Goal: Complete application form

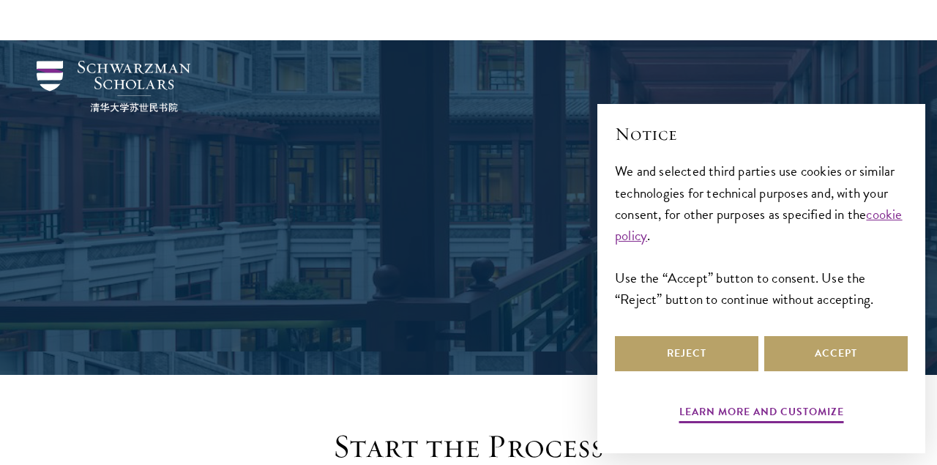
scroll to position [1544, 0]
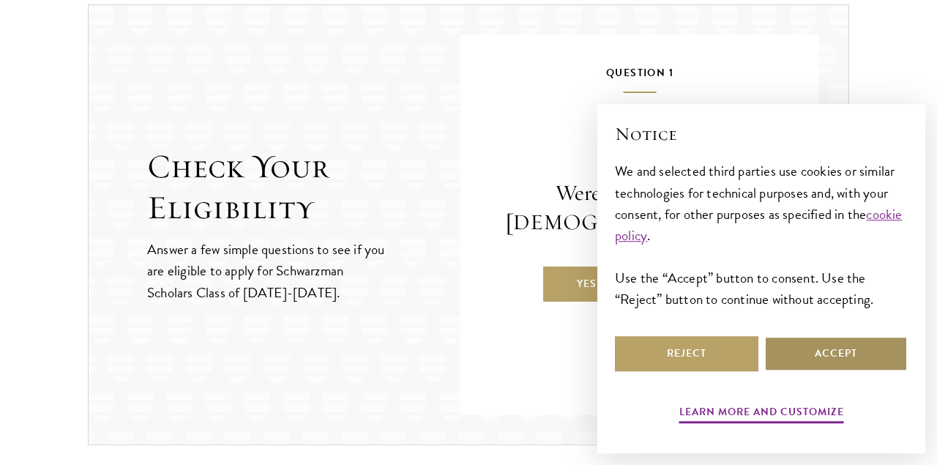
click at [824, 368] on button "Accept" at bounding box center [836, 353] width 144 height 35
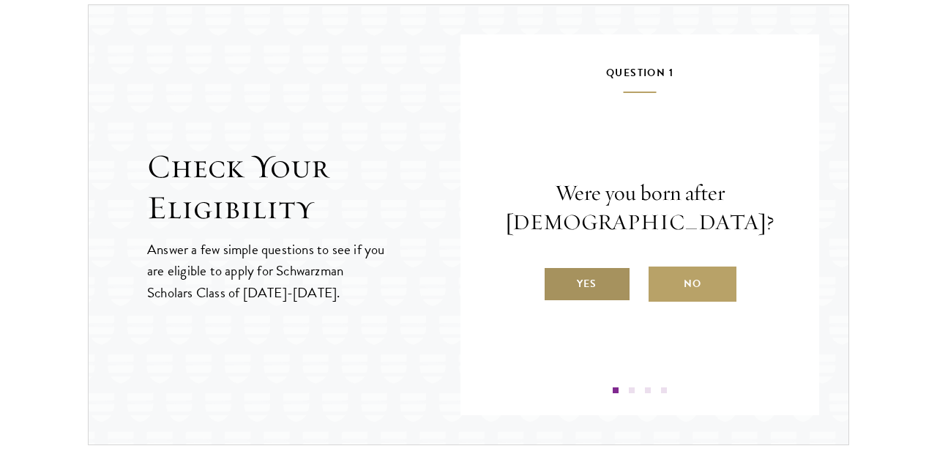
click at [616, 277] on label "Yes" at bounding box center [587, 284] width 88 height 35
click at [557, 277] on input "Yes" at bounding box center [549, 274] width 13 height 13
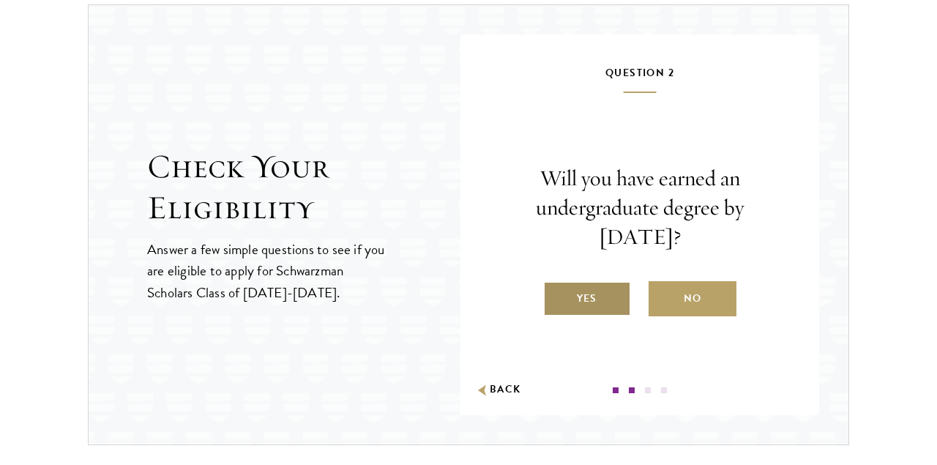
click at [603, 288] on label "Yes" at bounding box center [587, 298] width 88 height 35
click at [557, 288] on input "Yes" at bounding box center [549, 289] width 13 height 13
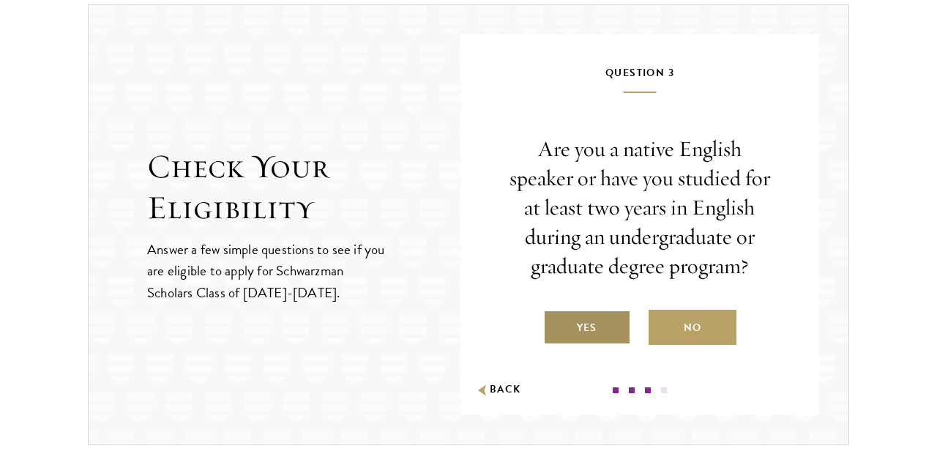
click at [612, 338] on label "Yes" at bounding box center [587, 327] width 88 height 35
click at [557, 325] on input "Yes" at bounding box center [549, 318] width 13 height 13
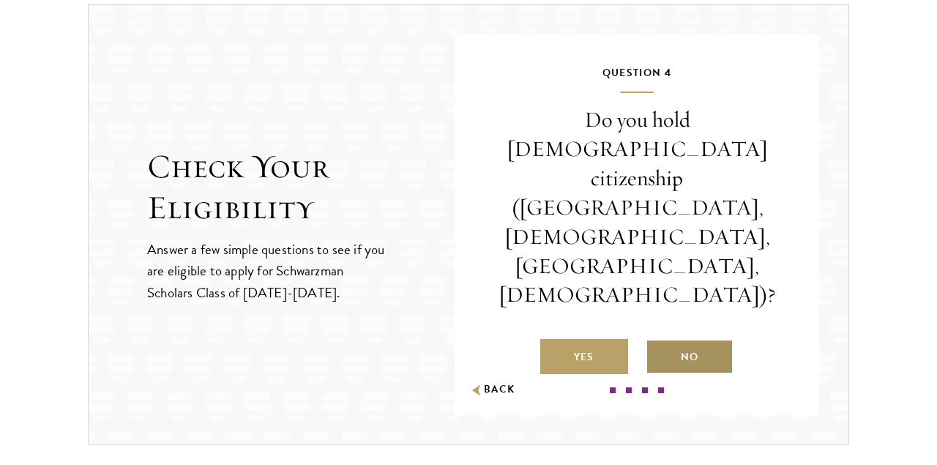
click at [682, 339] on label "No" at bounding box center [690, 356] width 88 height 35
click at [659, 341] on input "No" at bounding box center [652, 347] width 13 height 13
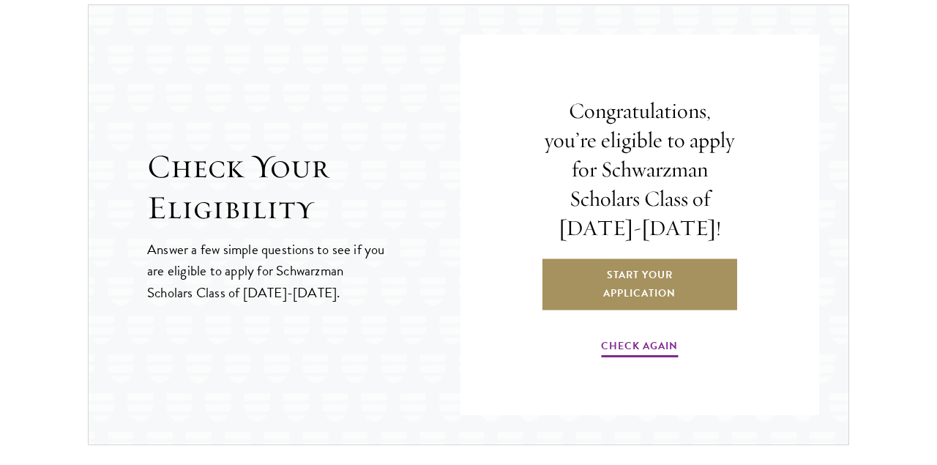
click at [650, 271] on link "Start Your Application" at bounding box center [640, 284] width 198 height 53
